Goal: Browse casually

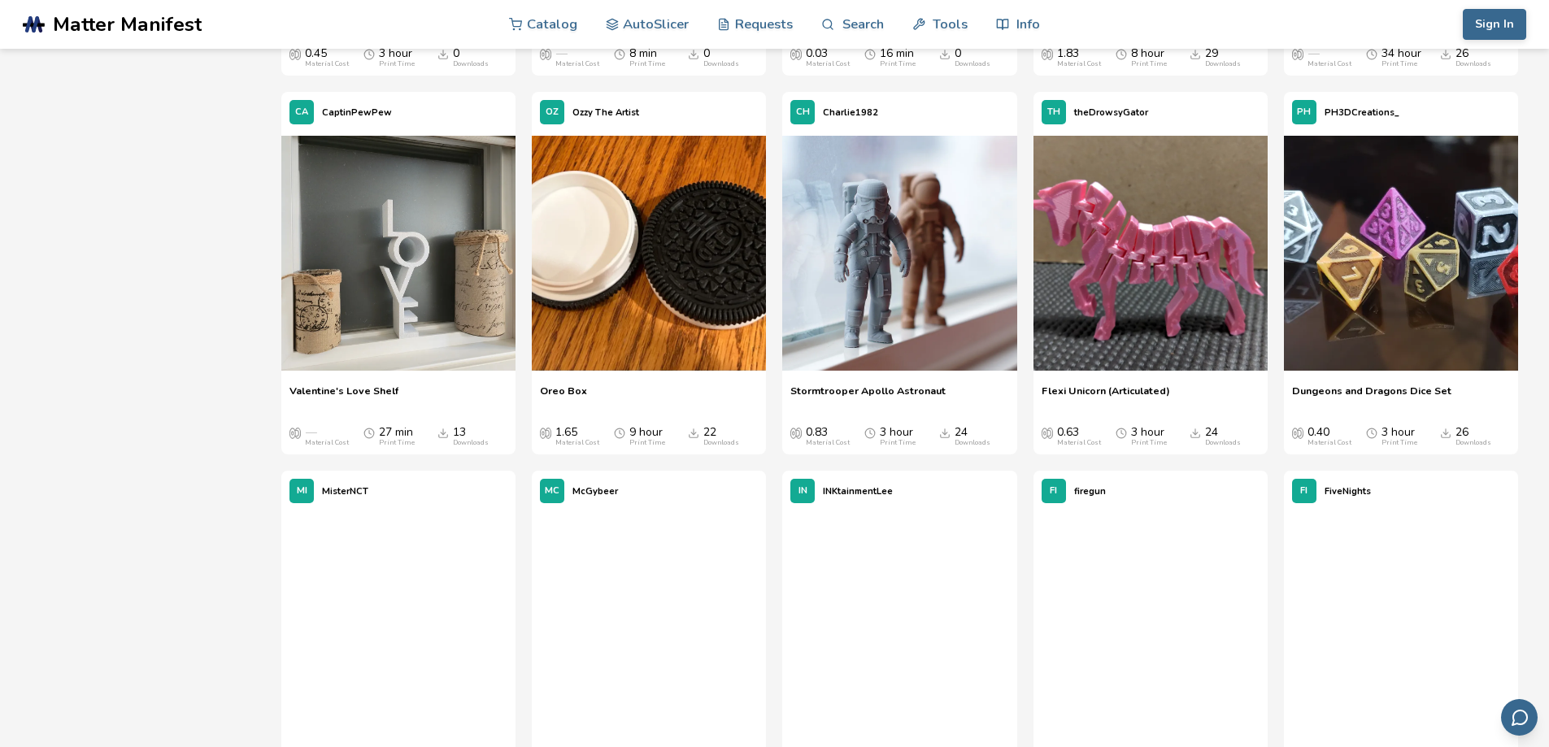
scroll to position [8536, 0]
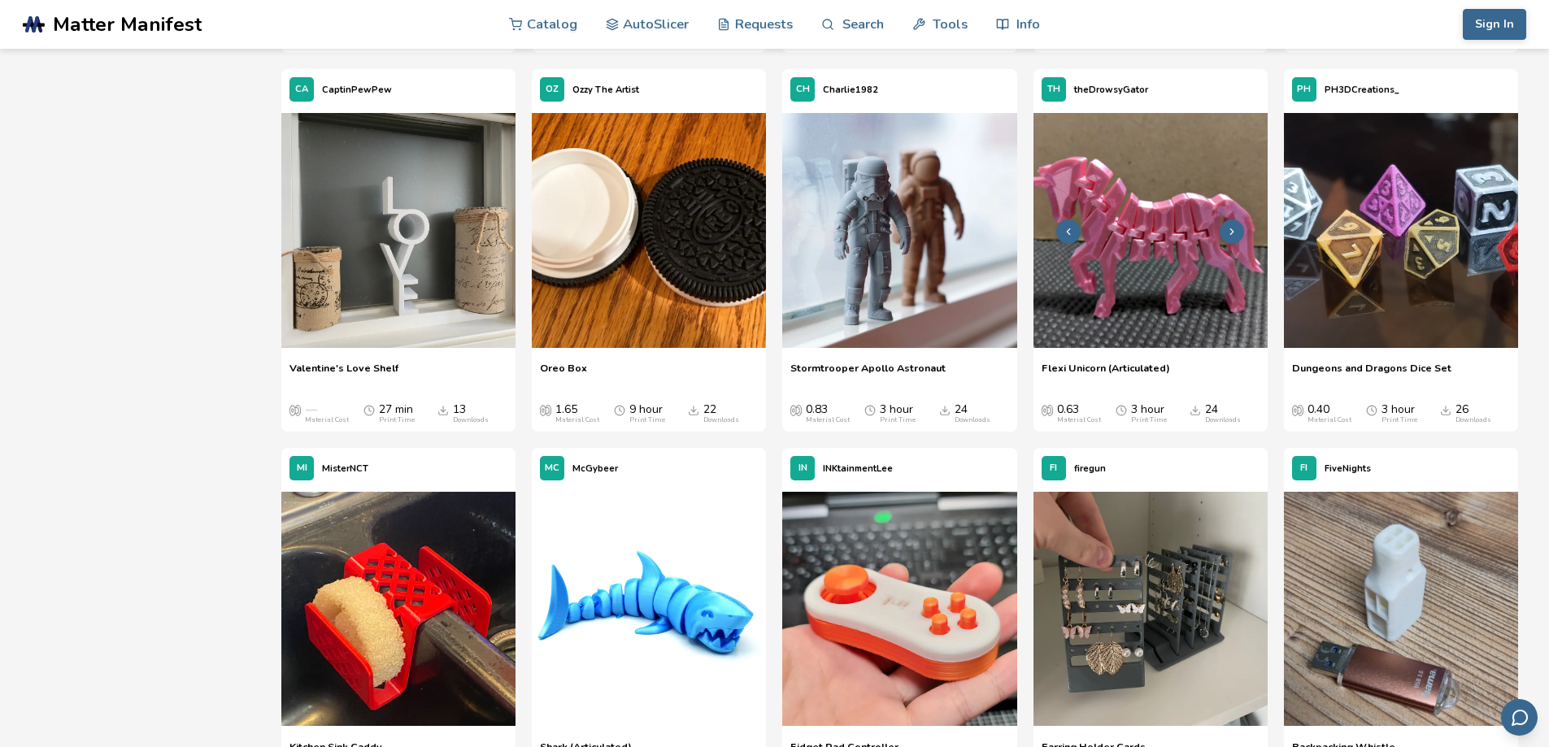
click at [1164, 310] on img at bounding box center [1150, 230] width 234 height 234
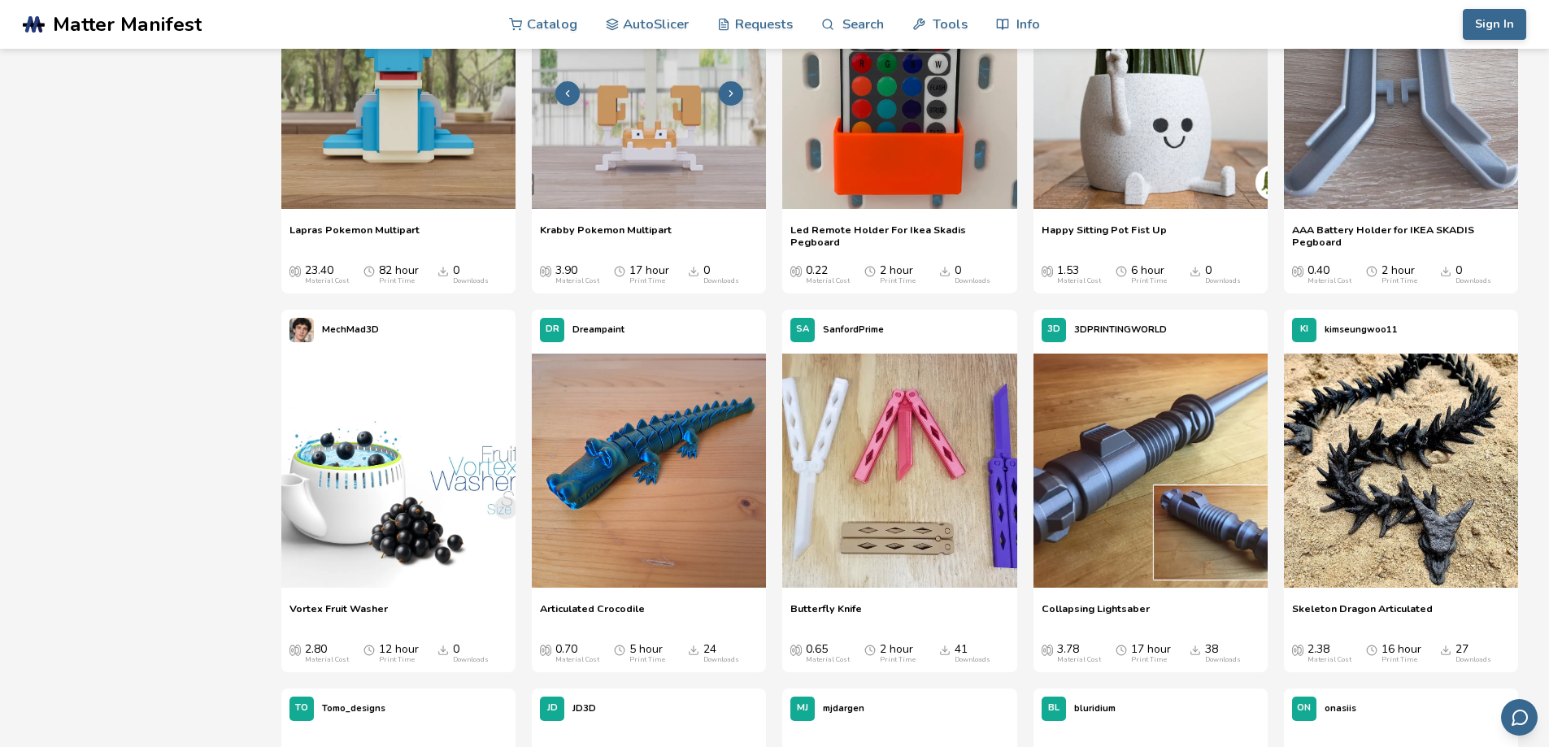
scroll to position [801, 0]
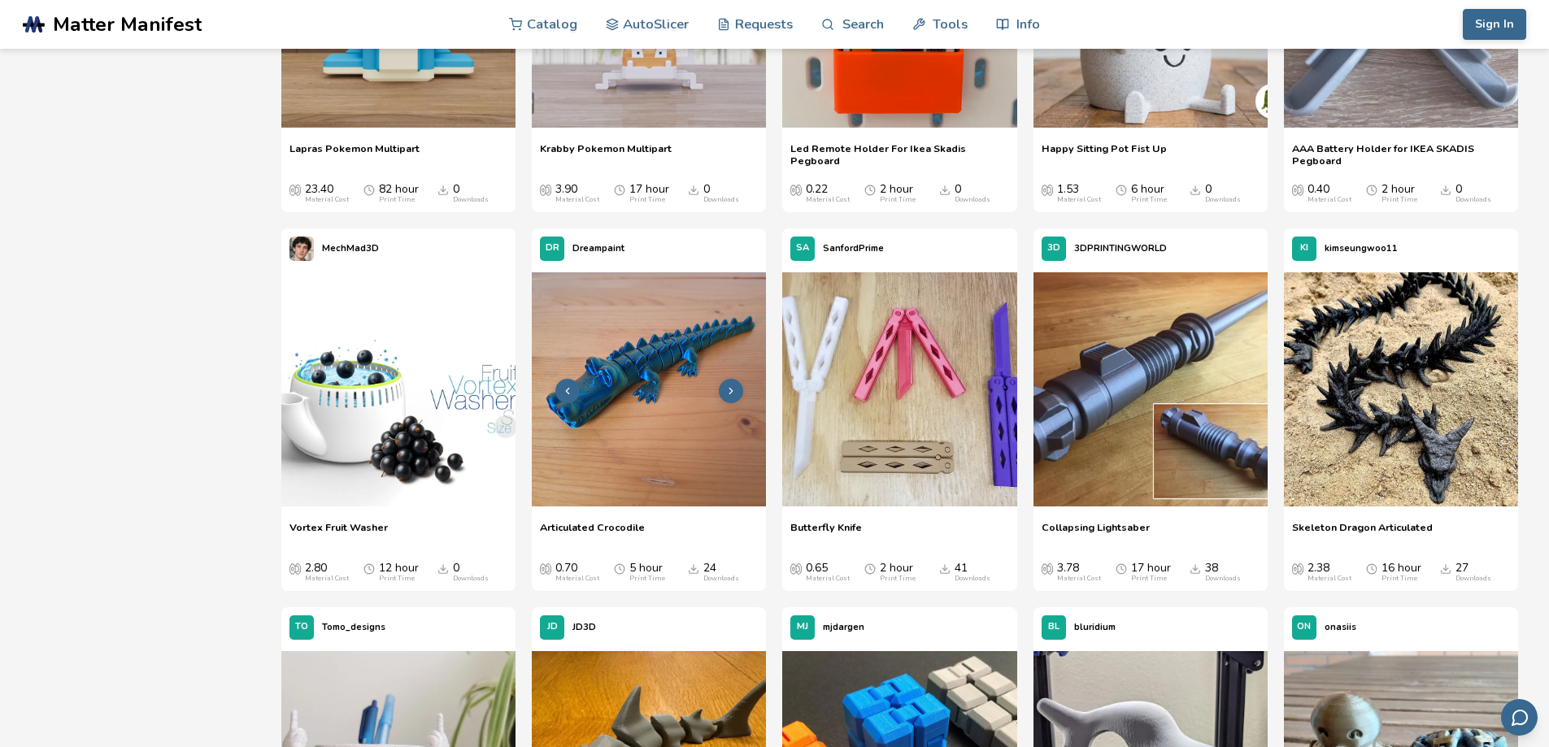
click at [675, 419] on img at bounding box center [649, 389] width 234 height 234
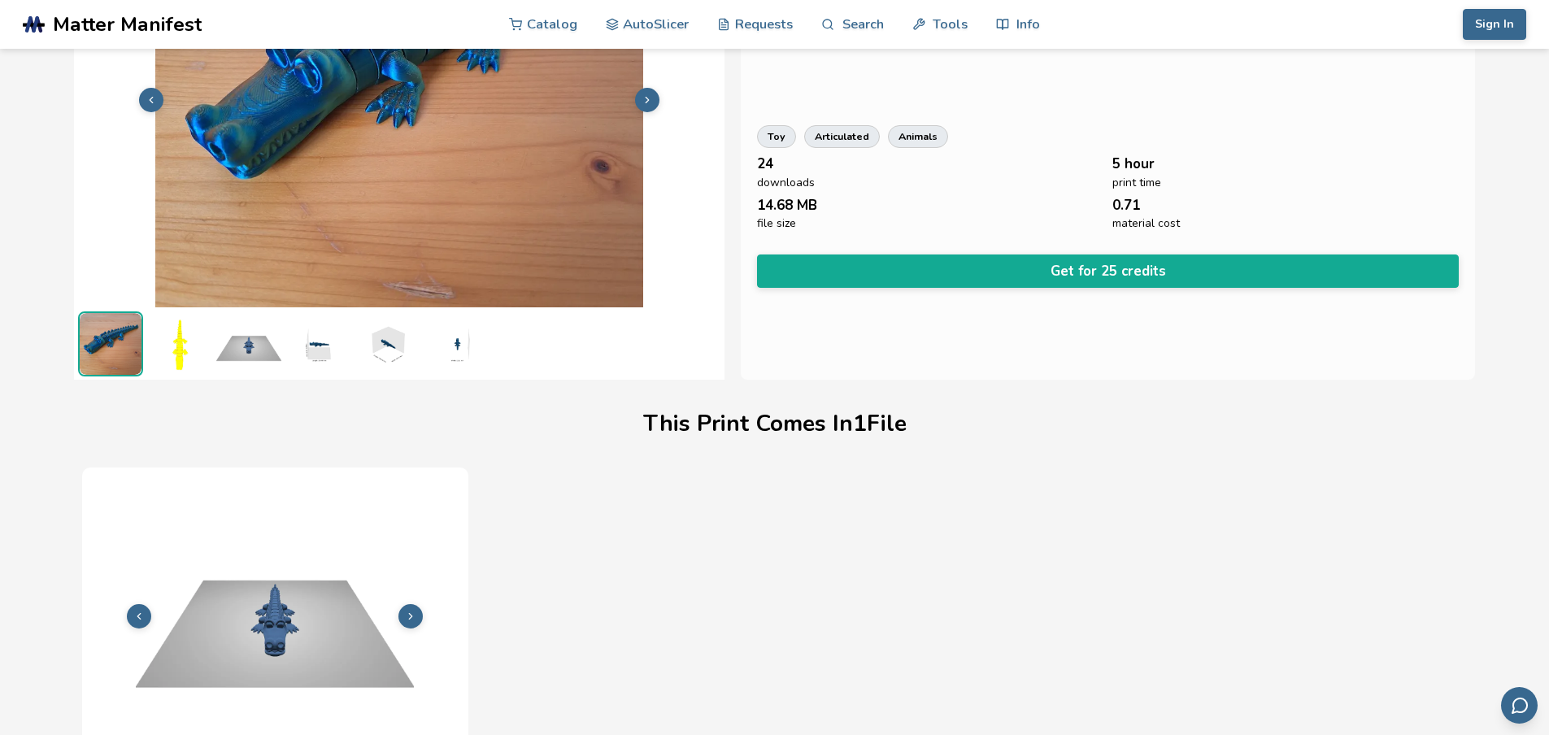
scroll to position [60, 0]
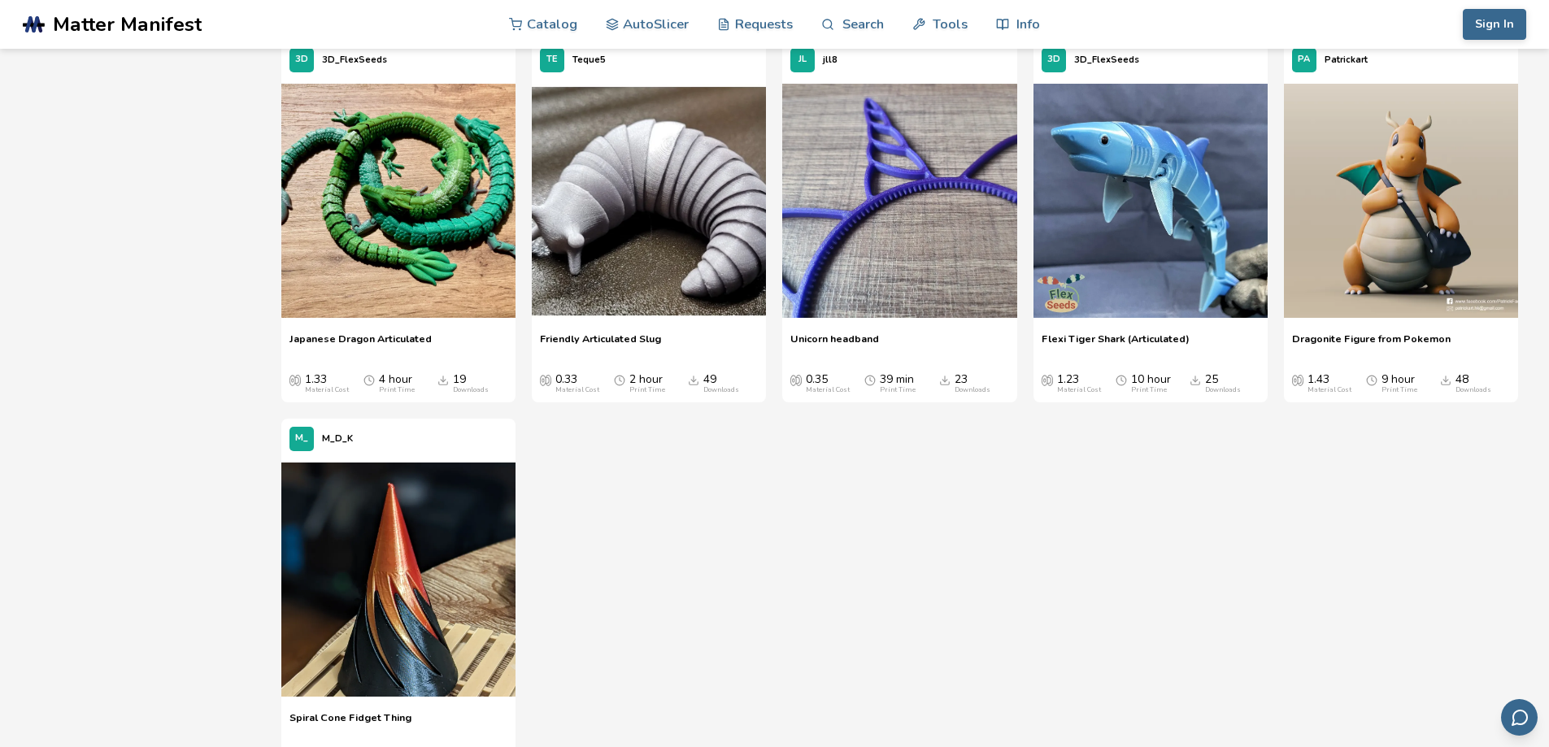
scroll to position [4052, 0]
